Goal: Download file/media

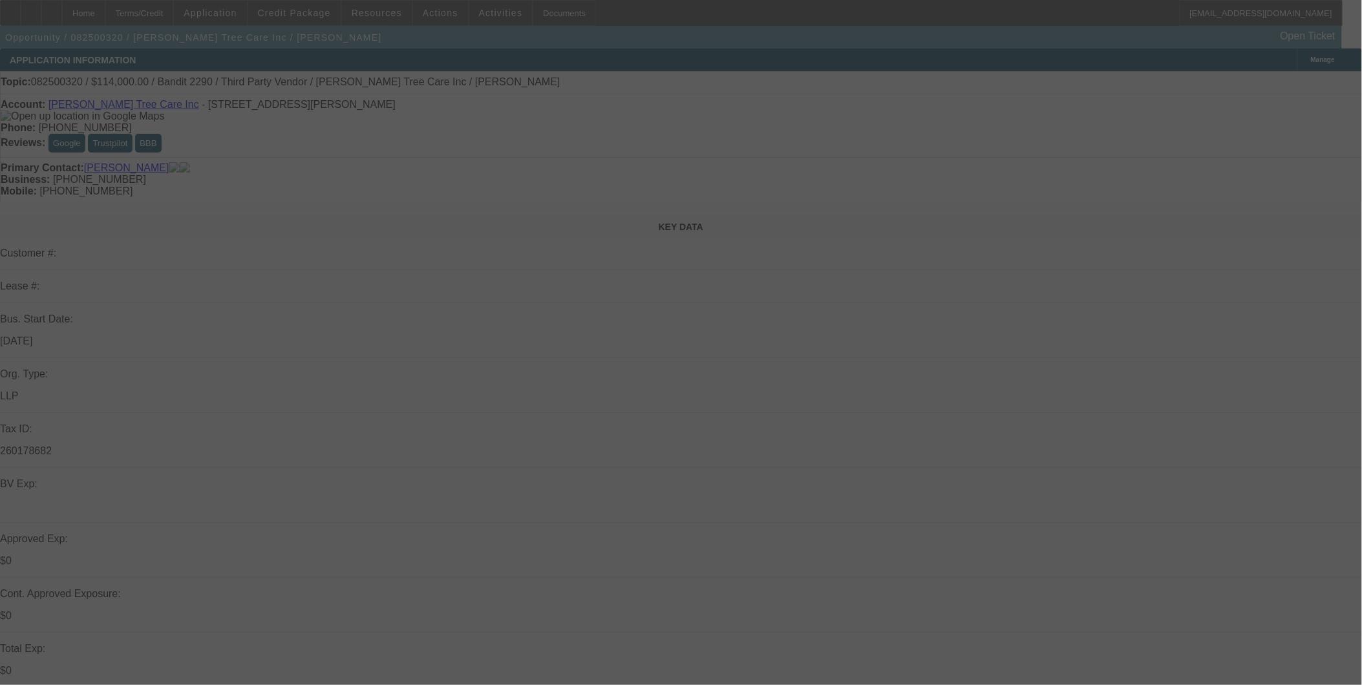
select select "0"
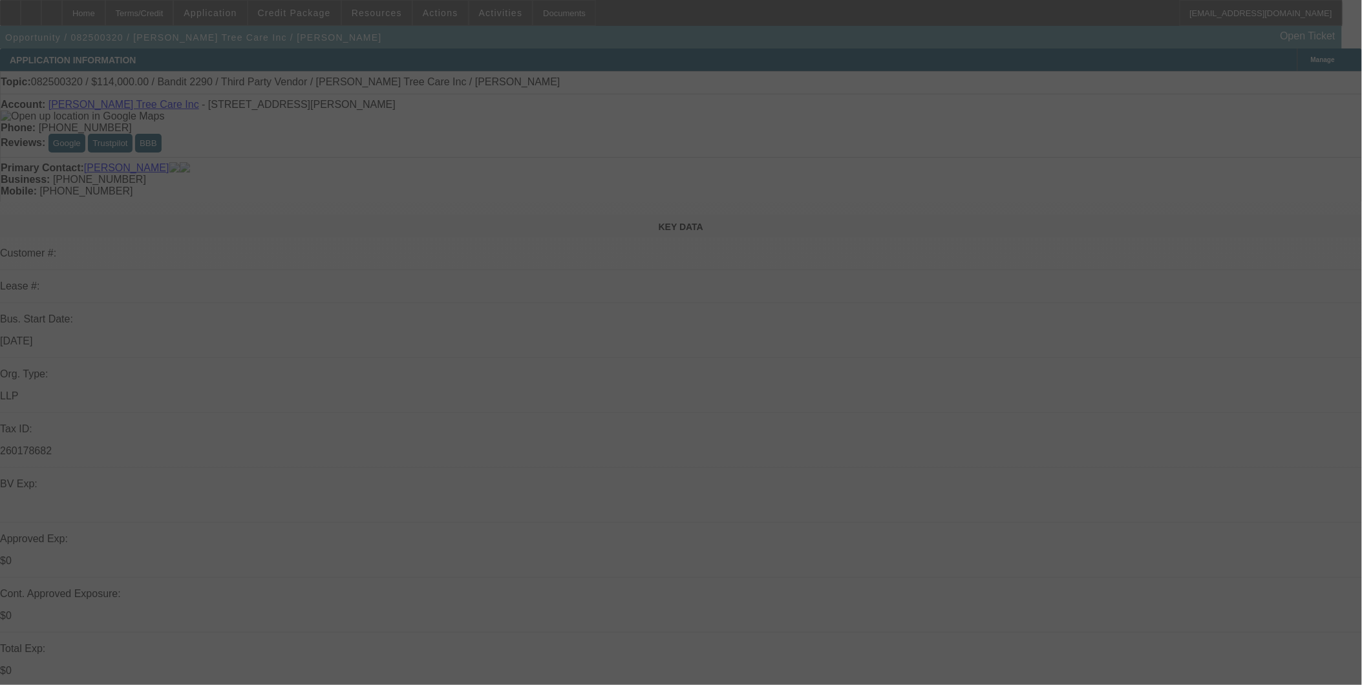
select select "0"
select select "2"
select select "0"
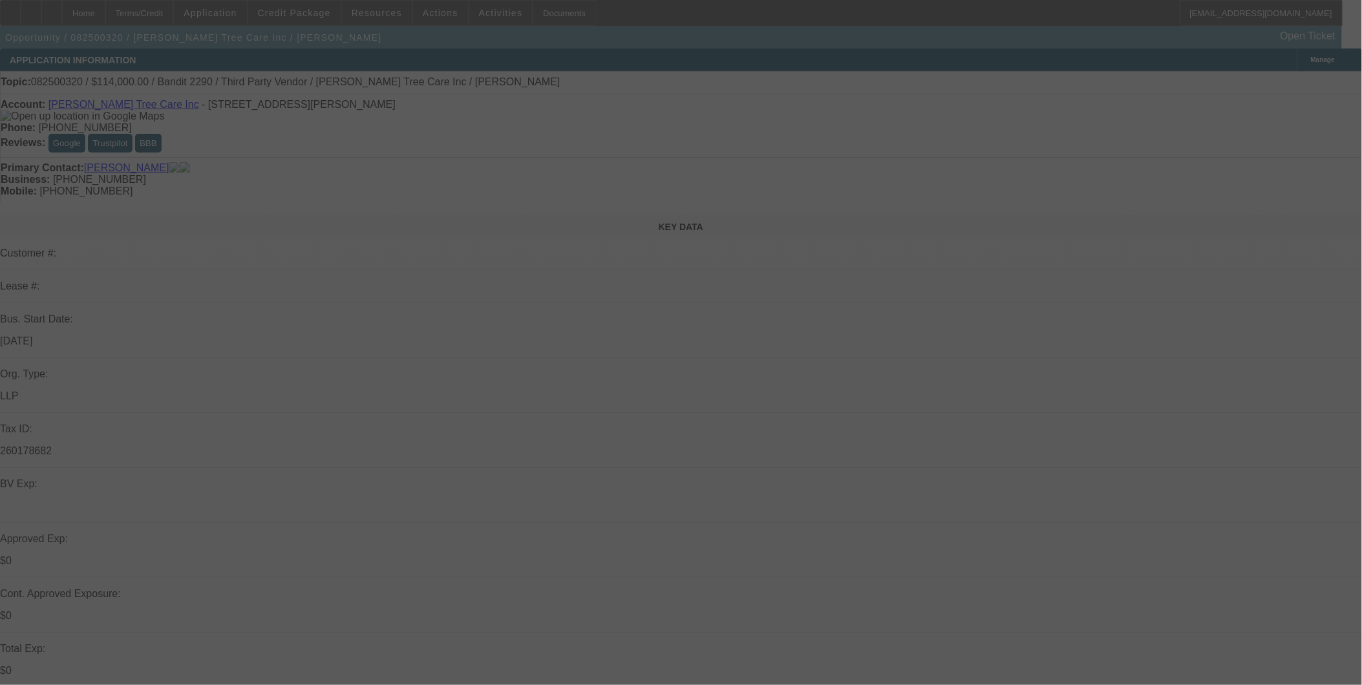
select select "2"
select select "0"
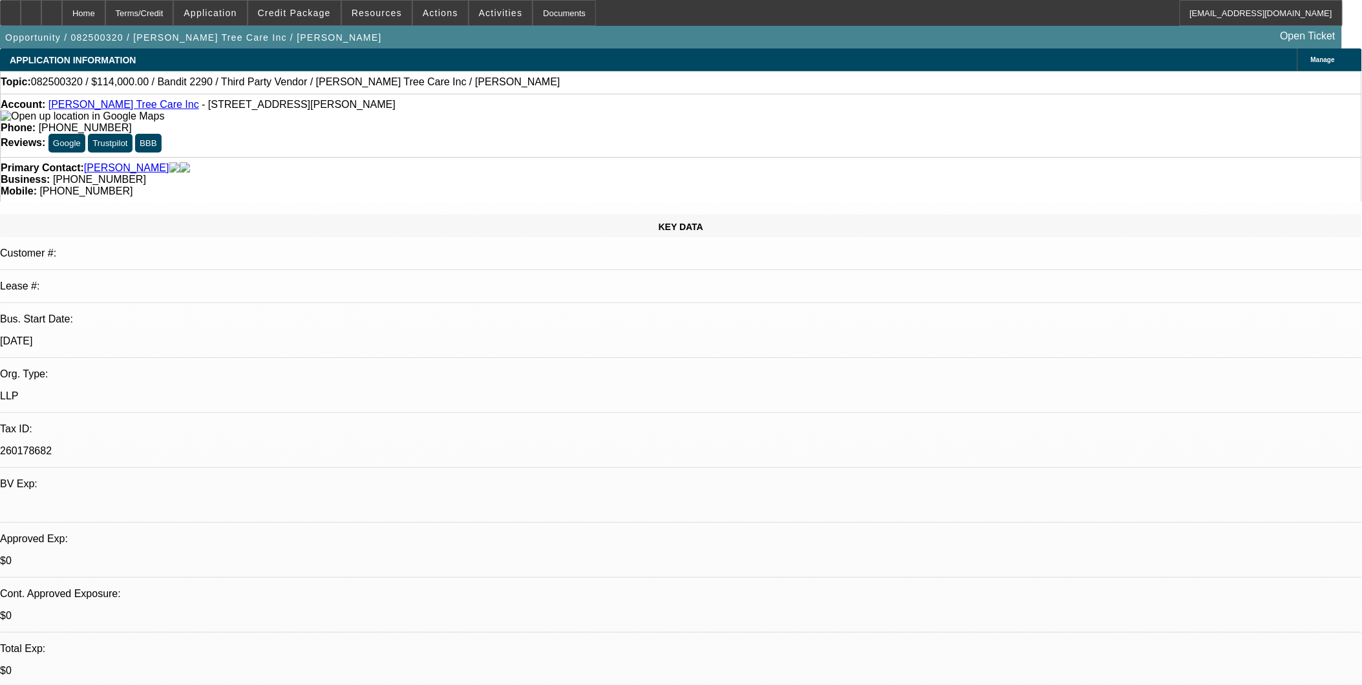
select select "1"
select select "6"
select select "1"
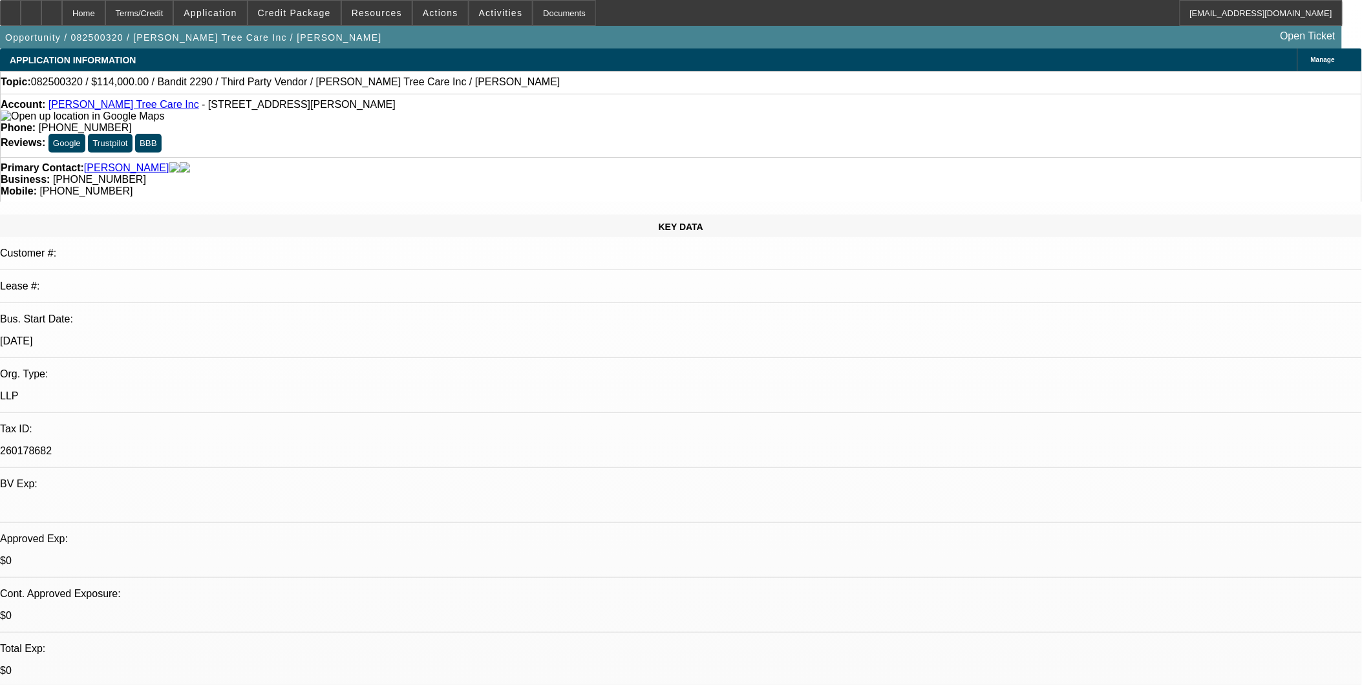
select select "6"
select select "1"
select select "2"
select select "6"
select select "1"
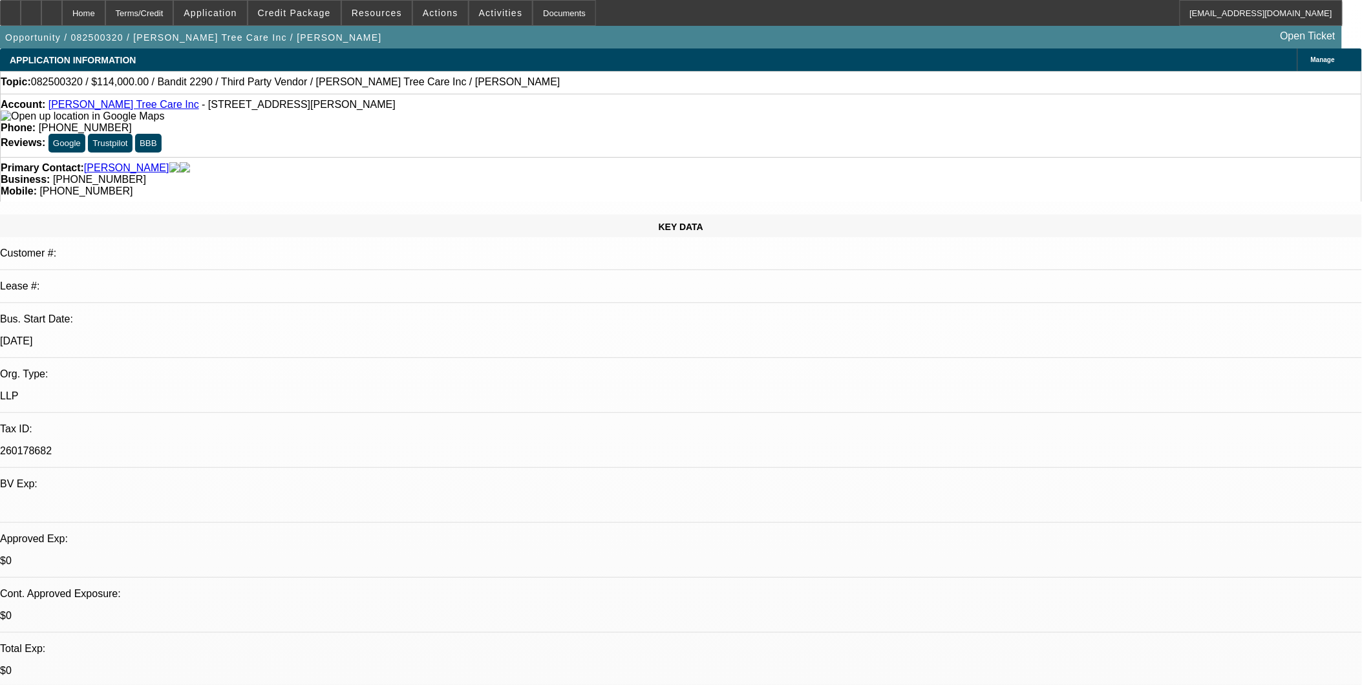
select select "2"
select select "6"
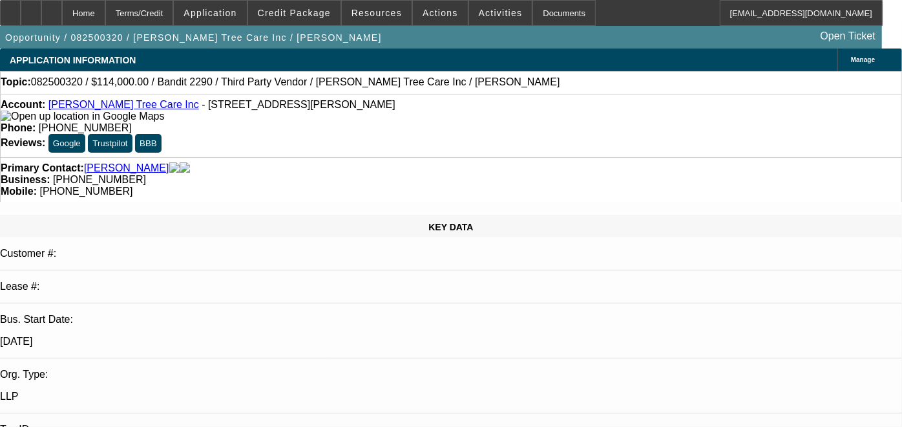
scroll to position [72, 0]
